Goal: Navigation & Orientation: Find specific page/section

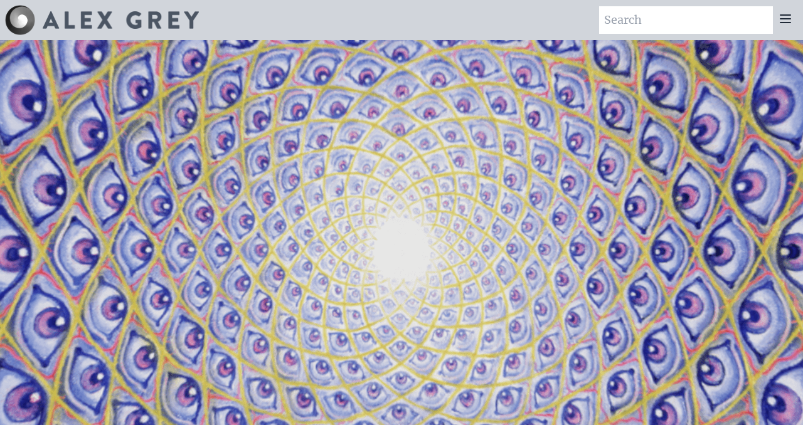
click at [790, 19] on icon at bounding box center [786, 19] width 10 height 8
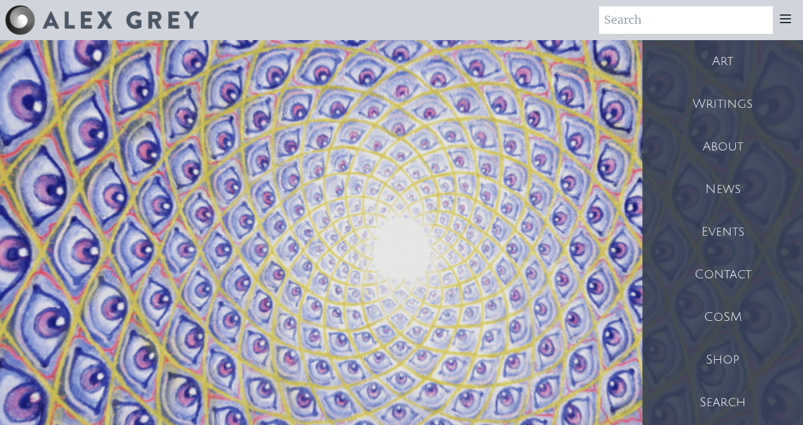
click at [708, 359] on div "Shop" at bounding box center [723, 360] width 161 height 43
